Goal: Task Accomplishment & Management: Use online tool/utility

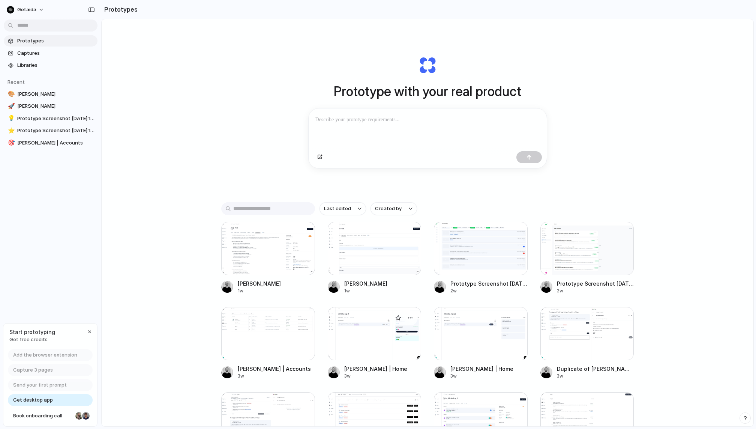
click at [370, 350] on div at bounding box center [375, 333] width 94 height 53
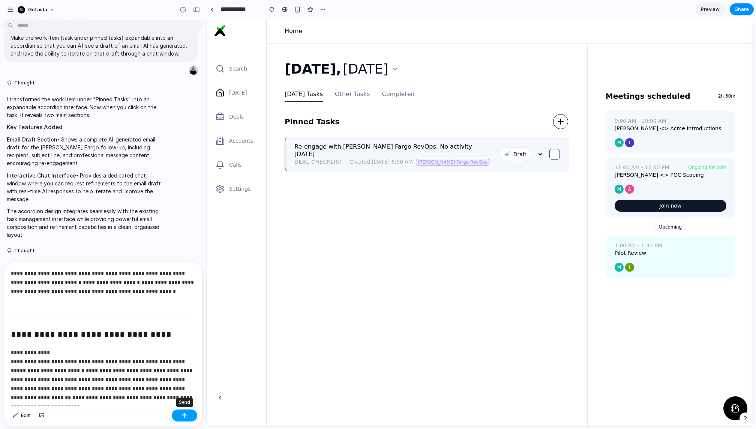
click at [187, 417] on div "button" at bounding box center [184, 415] width 5 height 5
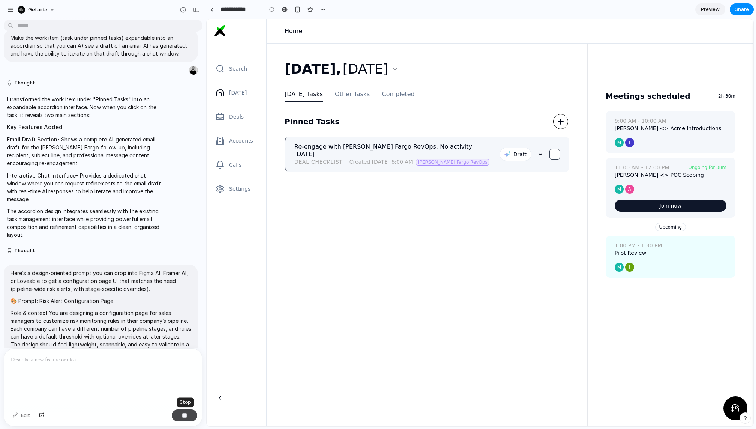
scroll to position [683, 0]
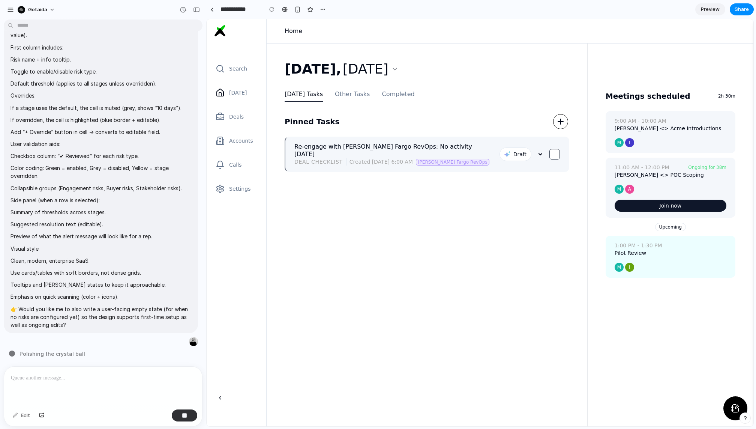
click at [505, 209] on div "[DATE] [DATE] Tasks Other Tasks Completed Pinned Tasks Re-engage with [PERSON_N…" at bounding box center [431, 265] width 292 height 407
click at [188, 416] on button "button" at bounding box center [185, 415] width 26 height 12
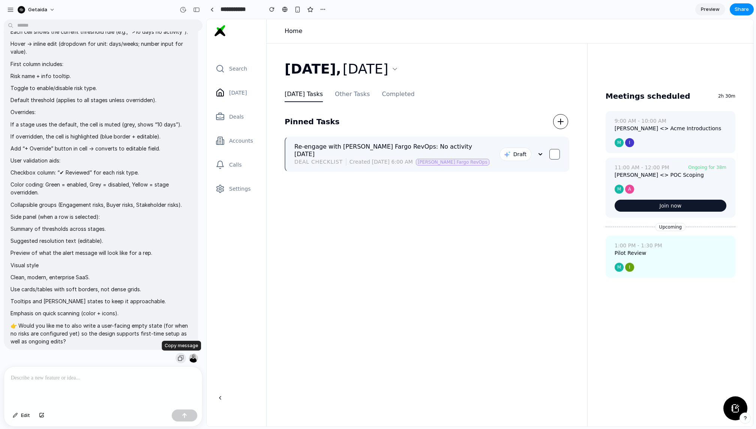
click at [182, 360] on div "button" at bounding box center [181, 358] width 6 height 6
click at [149, 375] on p at bounding box center [103, 377] width 185 height 9
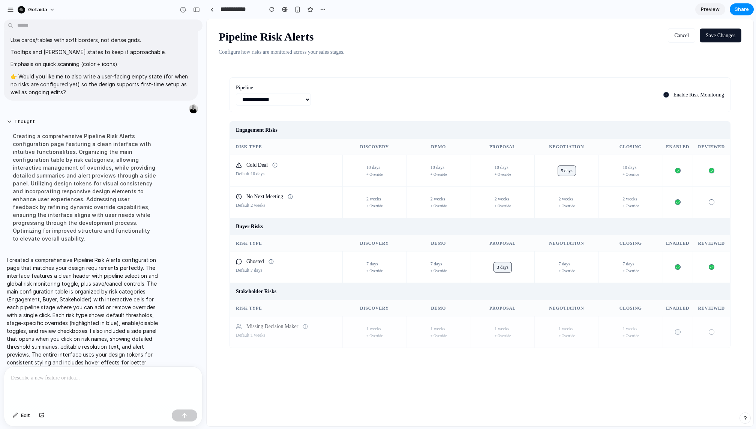
scroll to position [0, 0]
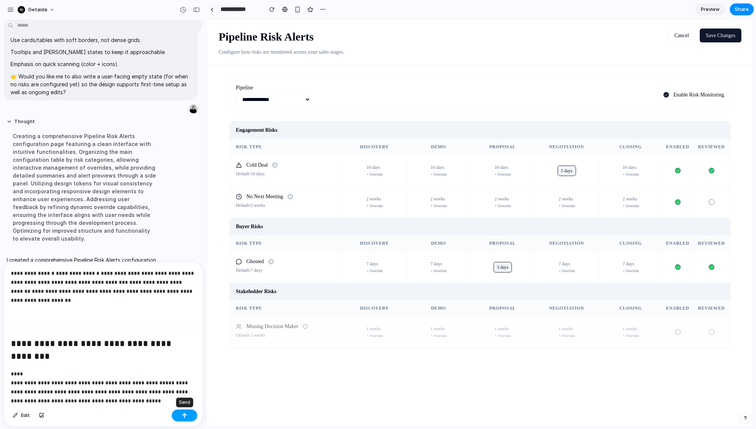
click at [185, 413] on div "button" at bounding box center [184, 415] width 5 height 5
